Goal: Task Accomplishment & Management: Manage account settings

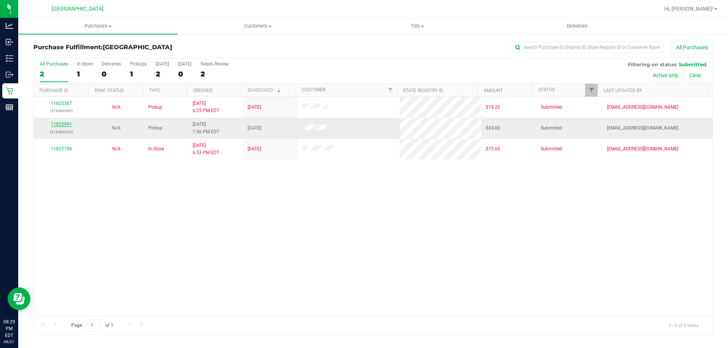
click at [65, 124] on link "11825991" at bounding box center [61, 124] width 21 height 5
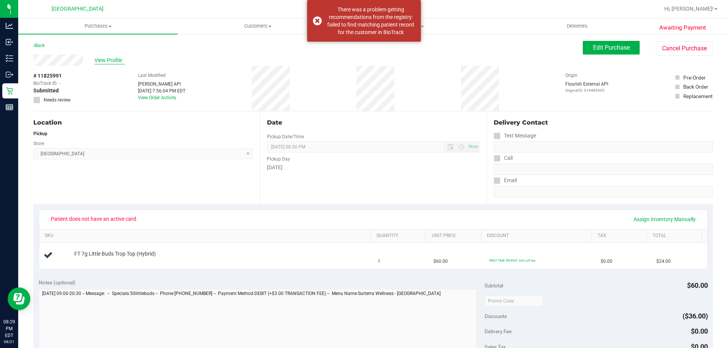
click at [102, 63] on span "View Profile" at bounding box center [109, 60] width 30 height 8
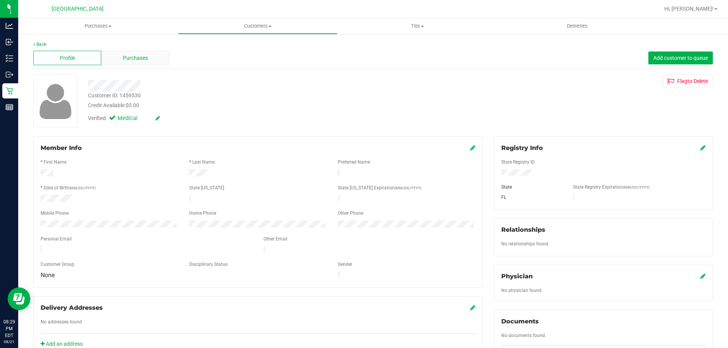
click at [143, 62] on div "Purchases" at bounding box center [135, 58] width 68 height 14
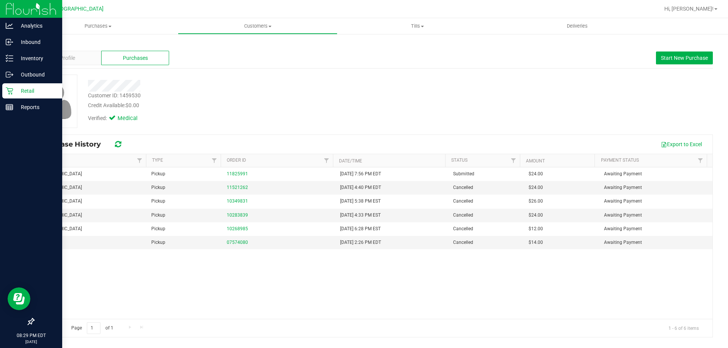
click at [12, 91] on icon at bounding box center [9, 91] width 7 height 7
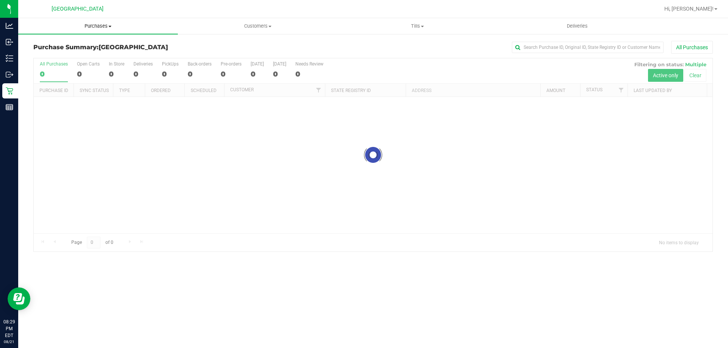
click at [106, 24] on span "Purchases" at bounding box center [98, 26] width 160 height 7
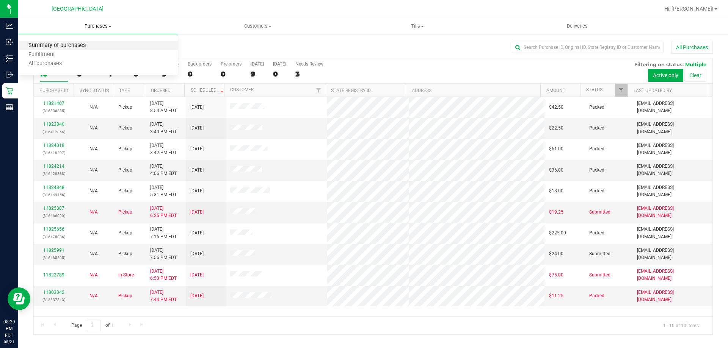
click at [48, 47] on span "Summary of purchases" at bounding box center [57, 45] width 78 height 6
click at [85, 27] on span "Purchases" at bounding box center [98, 26] width 160 height 7
click at [57, 64] on span "All purchases" at bounding box center [45, 64] width 54 height 6
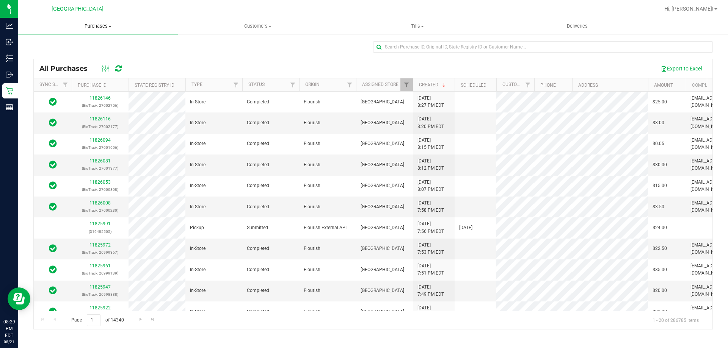
click at [102, 27] on span "Purchases" at bounding box center [98, 26] width 160 height 7
click at [49, 46] on span "Summary of purchases" at bounding box center [57, 45] width 78 height 6
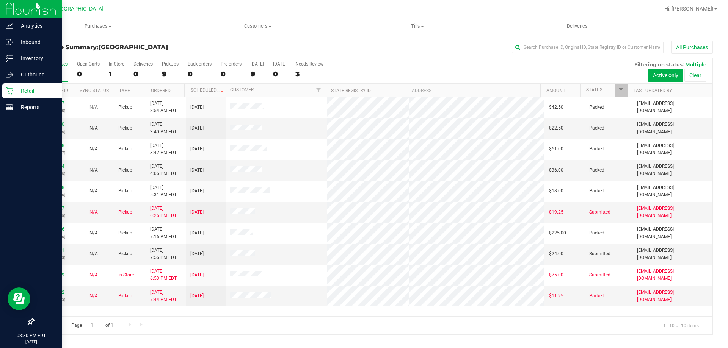
click at [33, 97] on div "Retail" at bounding box center [32, 90] width 60 height 15
click at [32, 92] on p "Retail" at bounding box center [35, 90] width 45 height 9
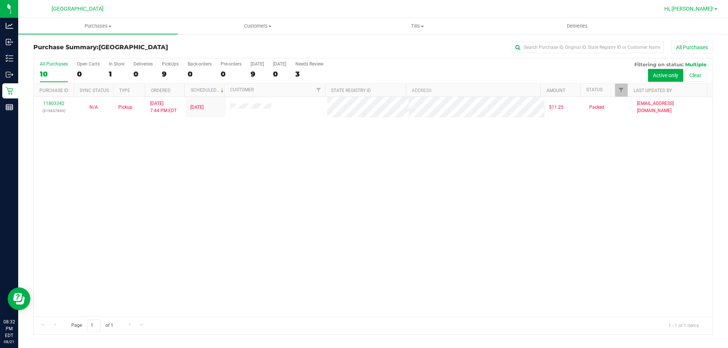
click at [699, 9] on span "Hi, [PERSON_NAME]!" at bounding box center [688, 9] width 49 height 6
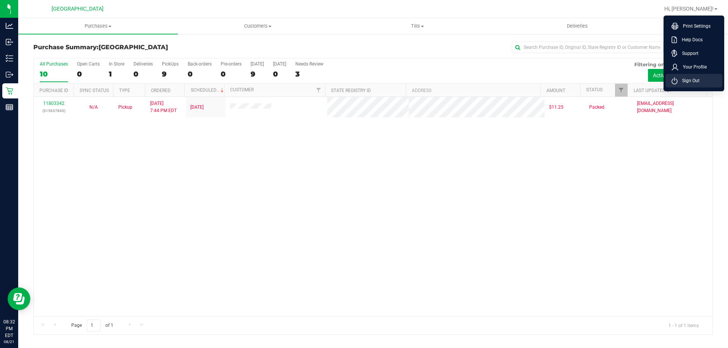
click at [681, 78] on span "Sign Out" at bounding box center [688, 81] width 22 height 8
